Goal: Find specific page/section: Find specific page/section

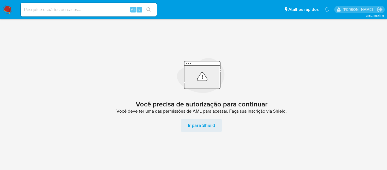
click at [209, 123] on span "Ir para Shield" at bounding box center [201, 125] width 27 height 14
